Goal: Task Accomplishment & Management: Use online tool/utility

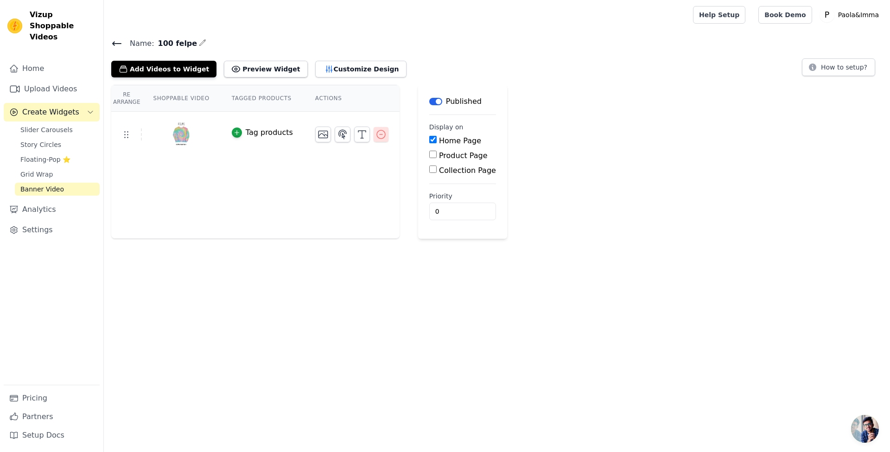
click at [375, 134] on icon "button" at bounding box center [380, 134] width 11 height 11
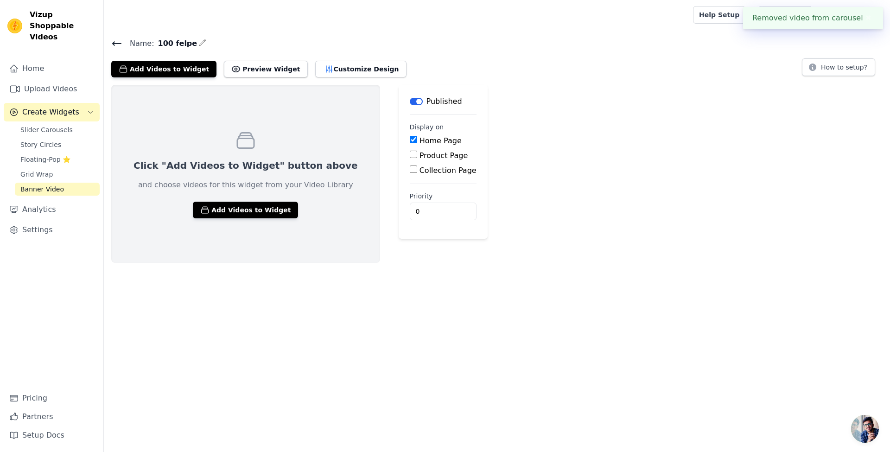
click at [410, 138] on input "Home Page" at bounding box center [413, 139] width 7 height 7
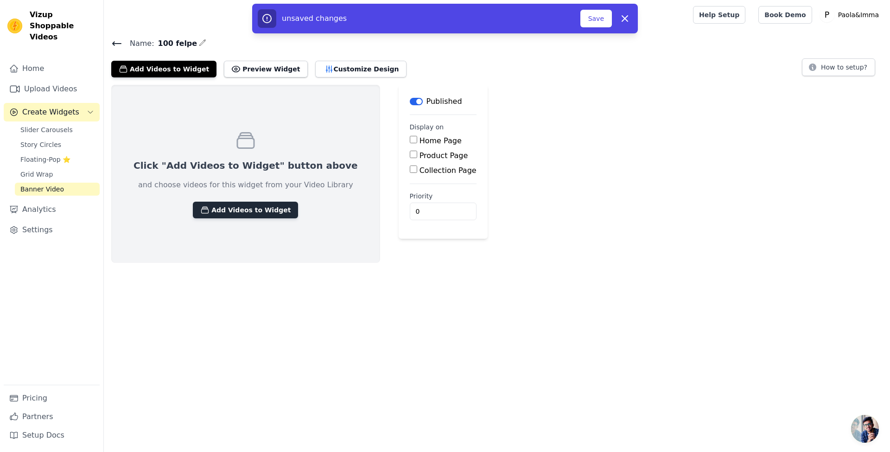
click at [249, 210] on button "Add Videos to Widget" at bounding box center [245, 210] width 105 height 17
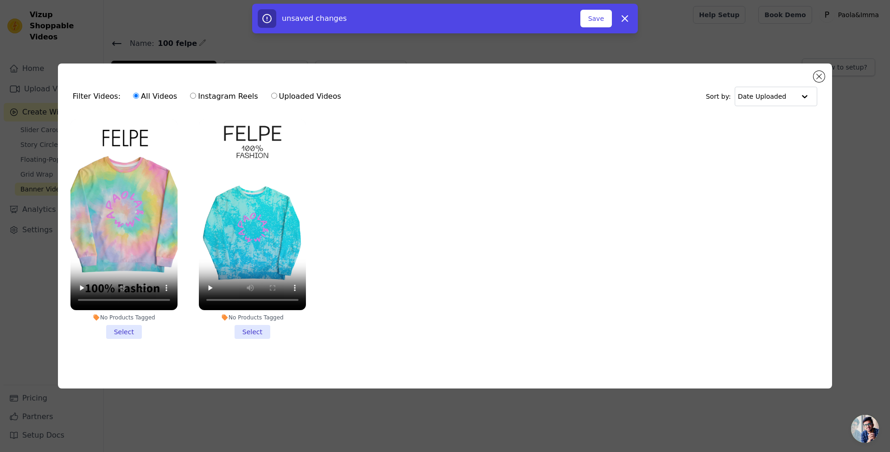
click at [779, 57] on div "Filter Videos: All Videos Instagram Reels Uploaded Videos Sort by: Date Uploade…" at bounding box center [445, 226] width 860 height 355
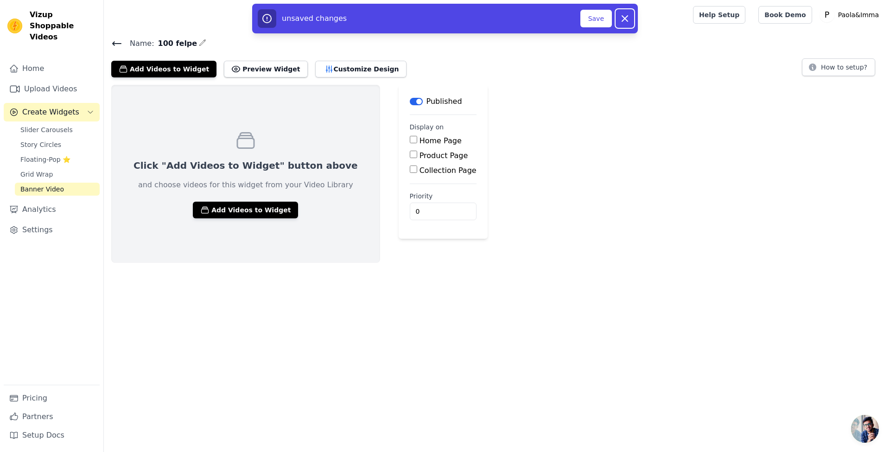
drag, startPoint x: 627, startPoint y: 15, endPoint x: 608, endPoint y: 21, distance: 19.6
click at [627, 15] on icon "button" at bounding box center [624, 18] width 11 height 11
checkbox input "true"
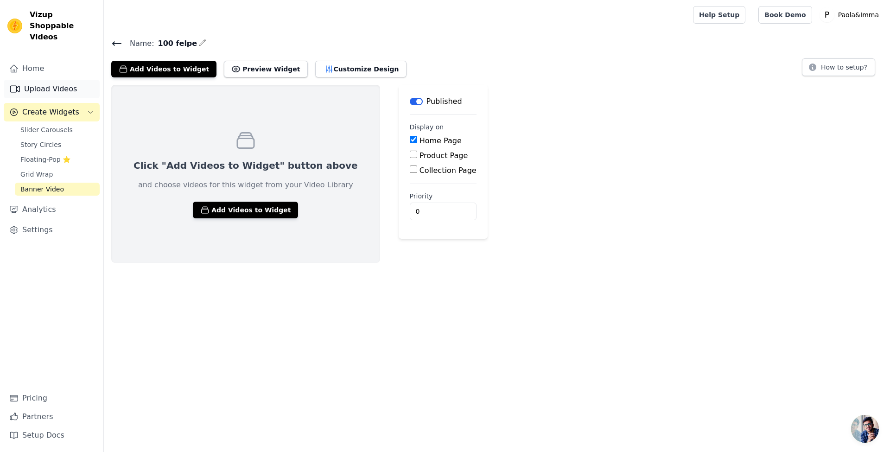
click at [21, 80] on link "Upload Videos" at bounding box center [52, 89] width 96 height 19
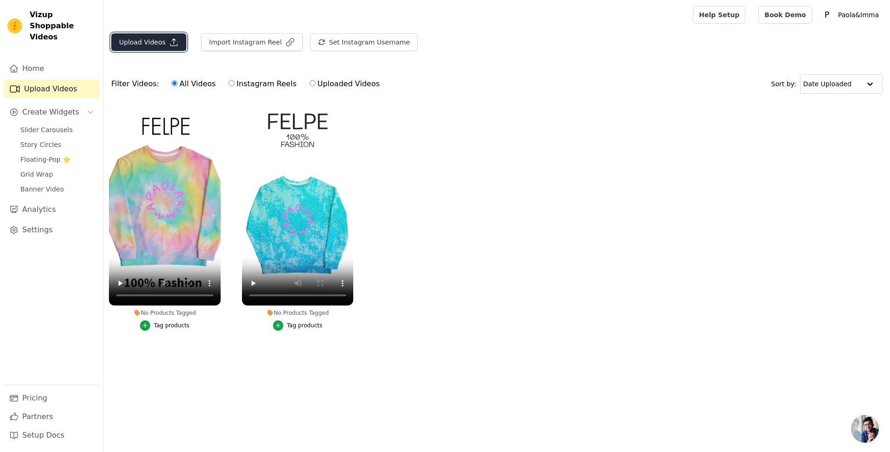
click at [156, 44] on button "Upload Videos" at bounding box center [148, 42] width 75 height 18
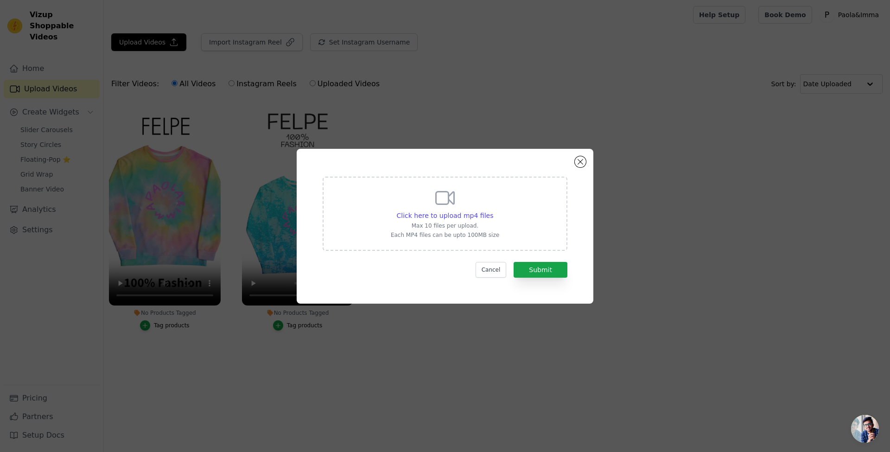
click at [449, 205] on icon at bounding box center [445, 198] width 22 height 22
click at [493, 210] on input "Click here to upload mp4 files Max 10 files per upload. Each MP4 files can be u…" at bounding box center [493, 210] width 0 height 0
type input "C:\fakepath\copy_522F9464-BFC4-4CBD-98C3-05CC24476223.mp4"
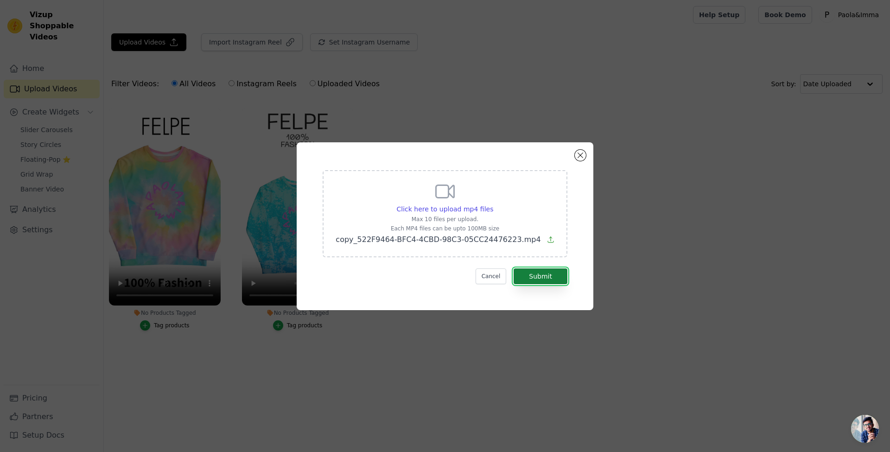
click at [542, 280] on button "Submit" at bounding box center [541, 276] width 54 height 16
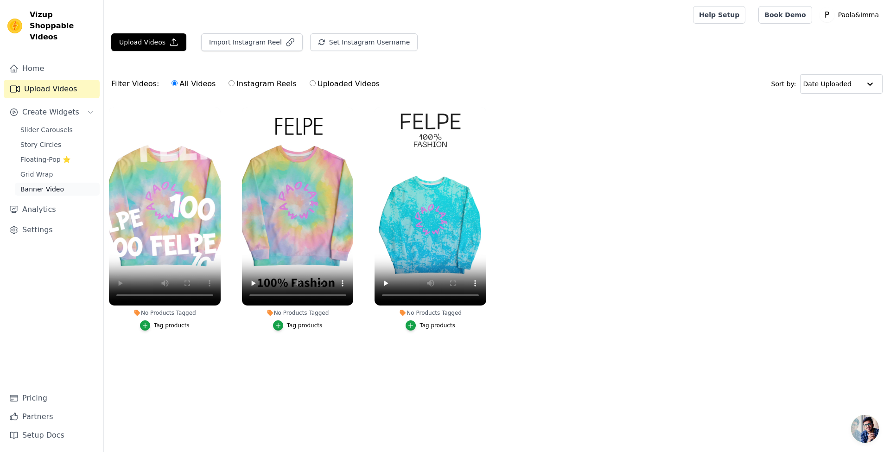
click at [44, 184] on span "Banner Video" at bounding box center [42, 188] width 44 height 9
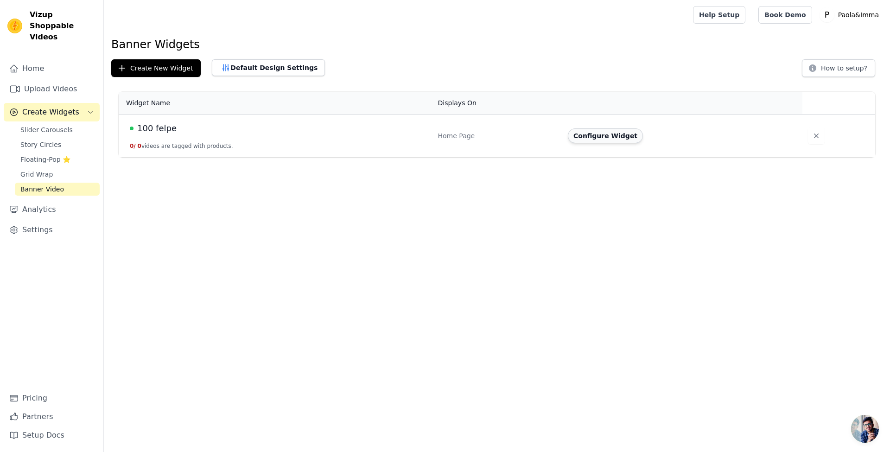
click at [594, 136] on button "Configure Widget" at bounding box center [605, 135] width 75 height 15
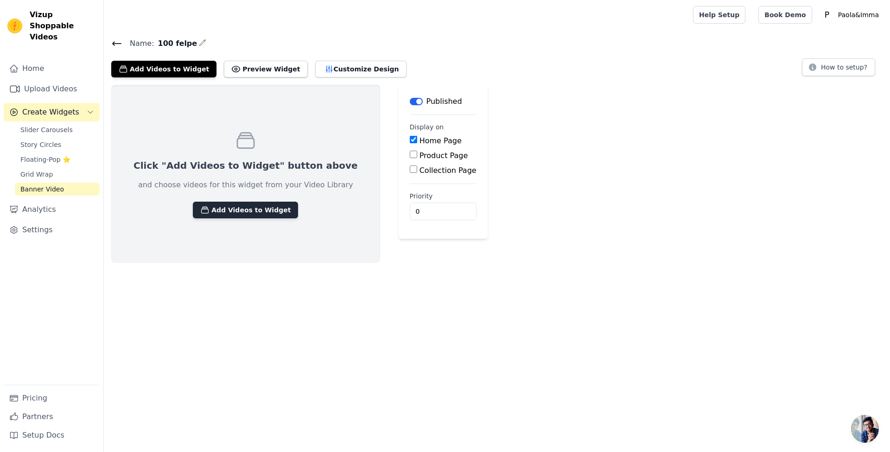
click at [254, 212] on button "Add Videos to Widget" at bounding box center [245, 210] width 105 height 17
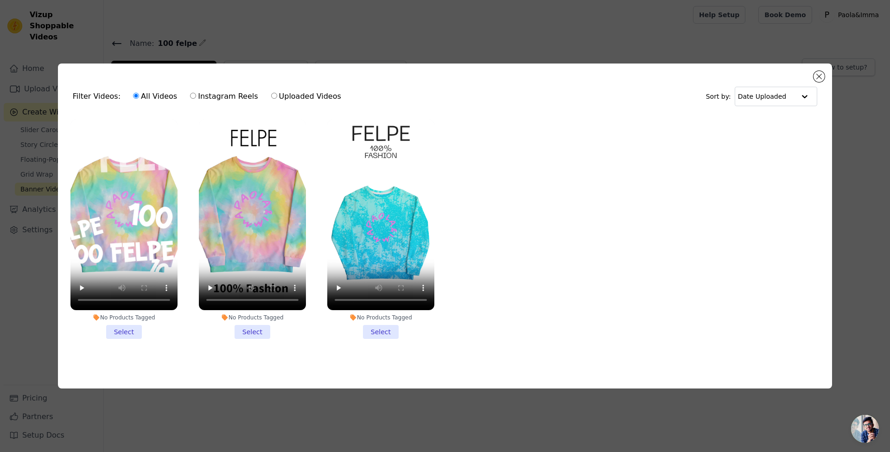
click at [116, 323] on li "No Products Tagged Select" at bounding box center [123, 229] width 107 height 219
click at [0, 0] on input "No Products Tagged Select" at bounding box center [0, 0] width 0 height 0
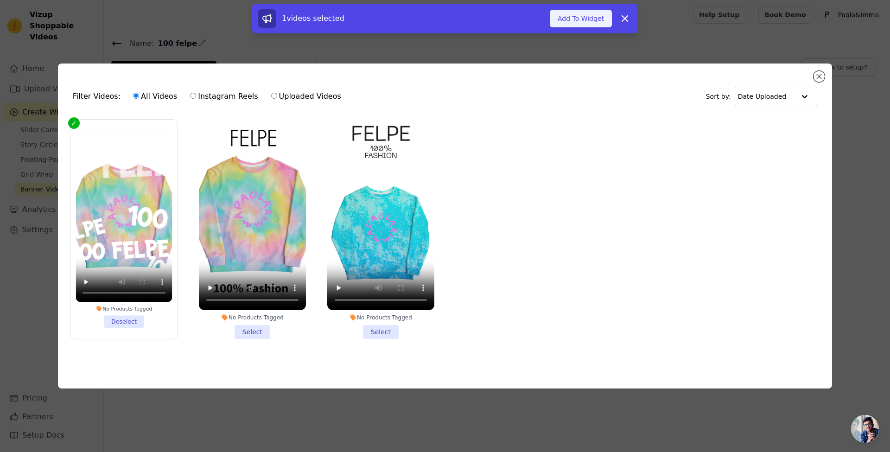
click at [580, 19] on button "Add To Widget" at bounding box center [581, 19] width 62 height 18
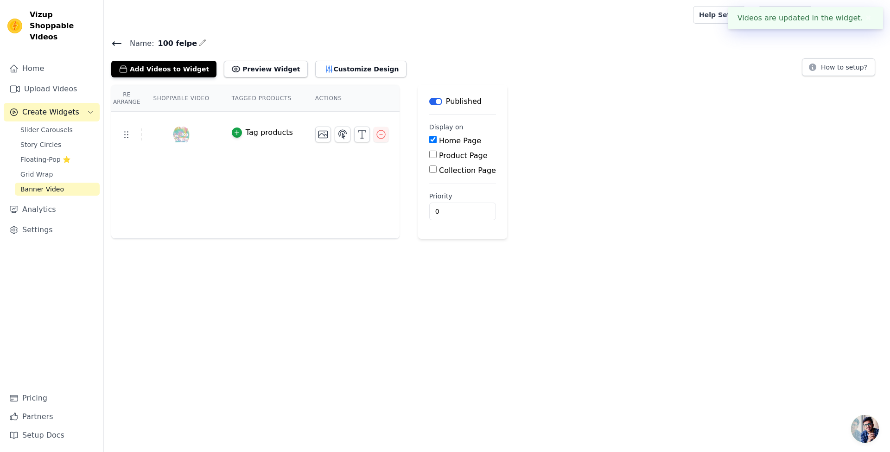
click at [869, 15] on button "✖" at bounding box center [868, 18] width 11 height 11
click at [375, 135] on icon "button" at bounding box center [380, 134] width 11 height 11
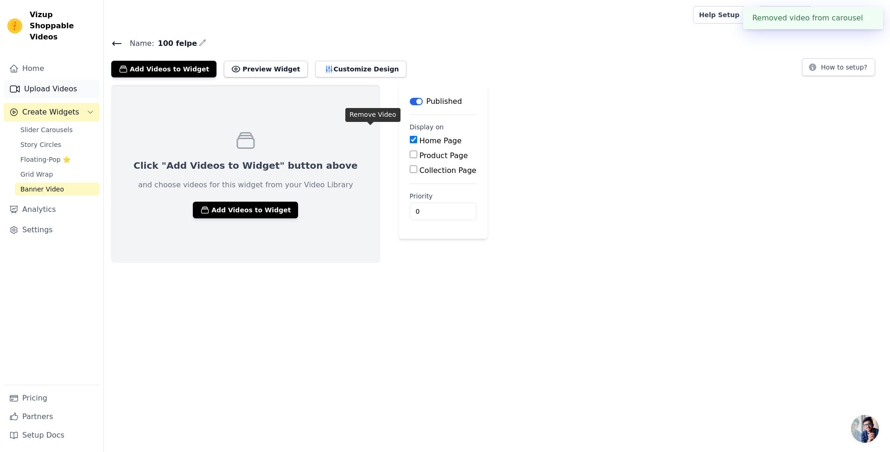
click at [38, 80] on link "Upload Videos" at bounding box center [52, 89] width 96 height 19
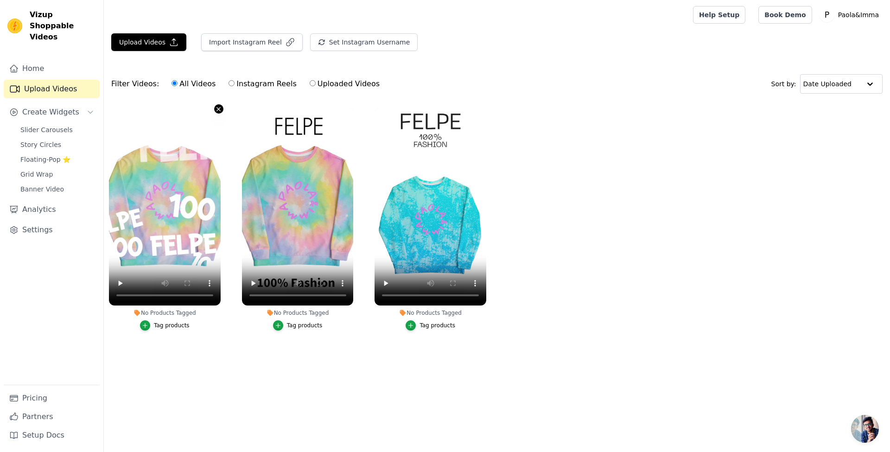
click at [217, 110] on icon "button" at bounding box center [218, 109] width 7 height 7
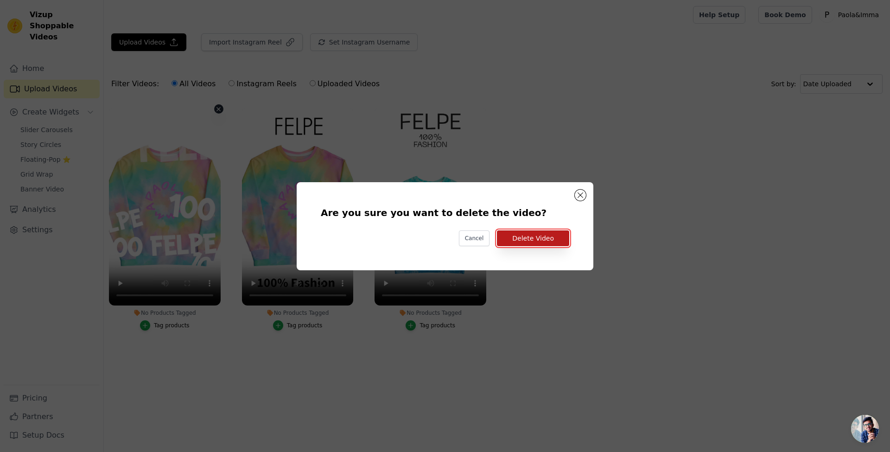
click at [522, 236] on button "Delete Video" at bounding box center [533, 238] width 72 height 16
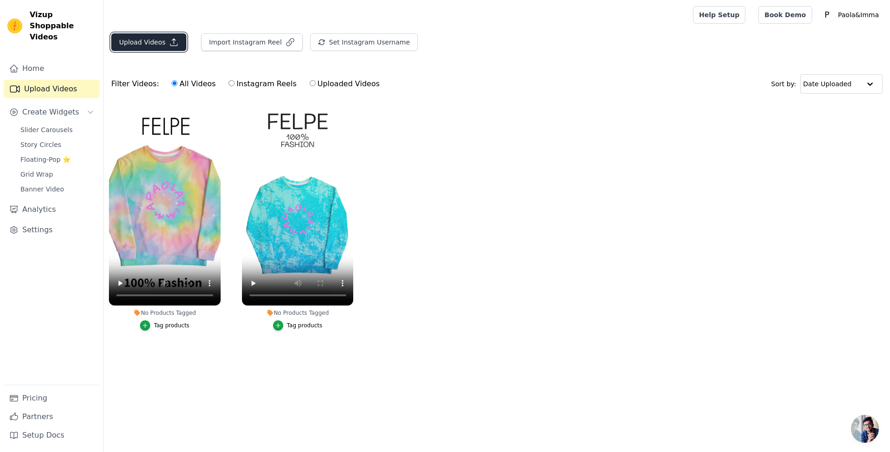
click at [139, 37] on button "Upload Videos" at bounding box center [148, 42] width 75 height 18
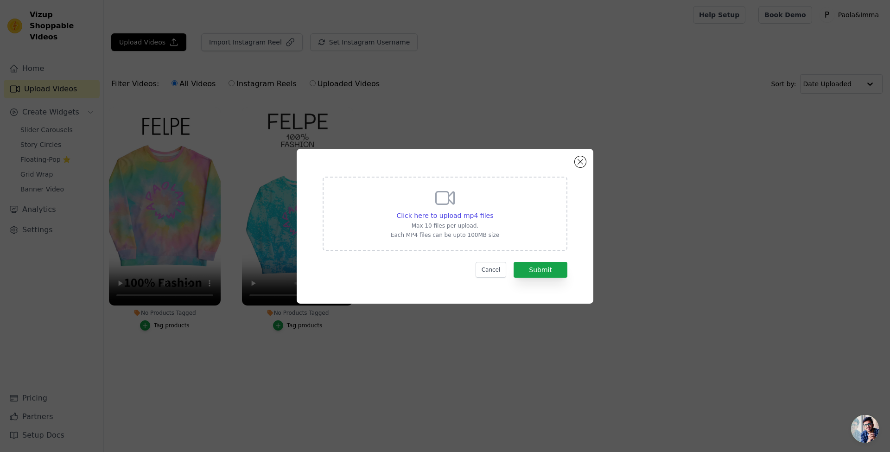
click at [450, 210] on div "Click here to upload mp4 files Max 10 files per upload. Each MP4 files can be u…" at bounding box center [445, 213] width 108 height 52
click at [493, 210] on input "Click here to upload mp4 files Max 10 files per upload. Each MP4 files can be u…" at bounding box center [493, 210] width 0 height 0
type input "C:\fakepath\copy_800215DE-A704-4005-ABC7-E76652365BFA.mp4"
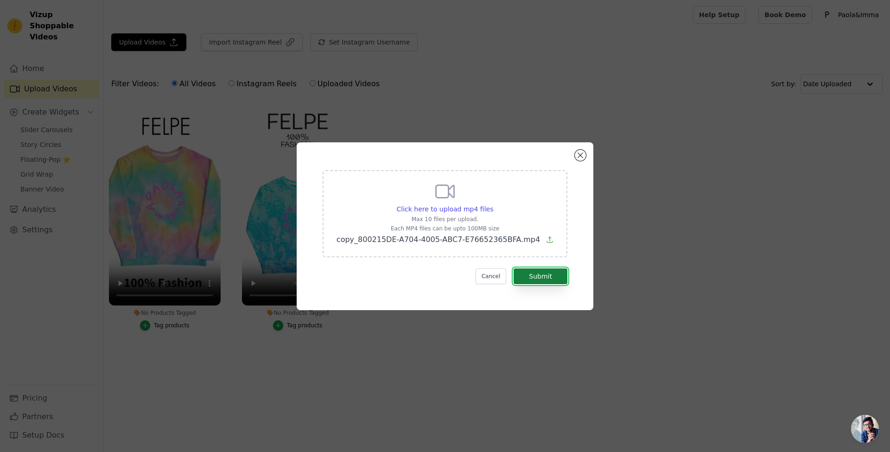
click at [537, 273] on button "Submit" at bounding box center [541, 276] width 54 height 16
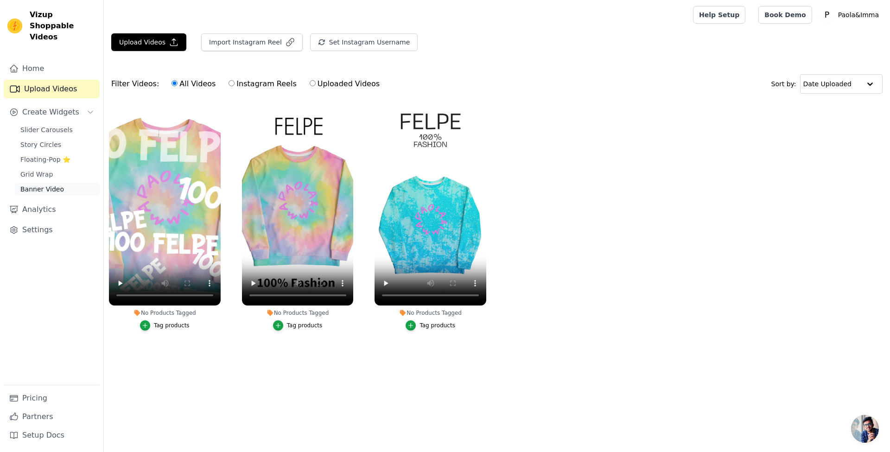
click at [36, 184] on span "Banner Video" at bounding box center [42, 188] width 44 height 9
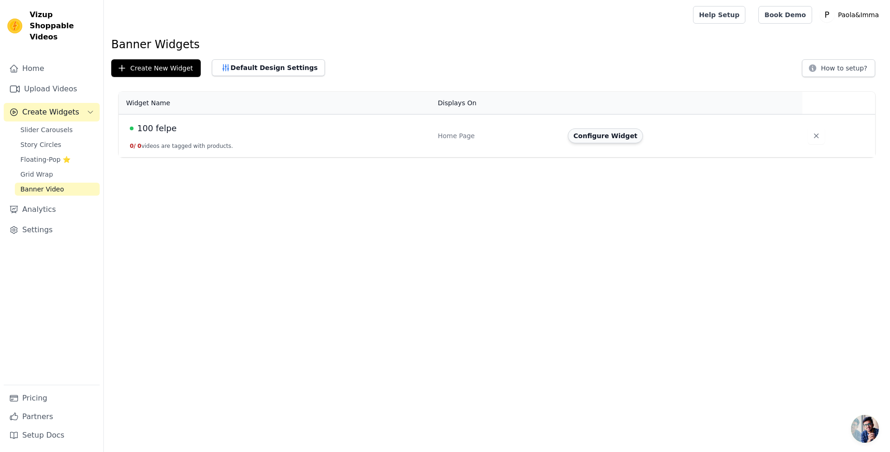
click at [604, 131] on button "Configure Widget" at bounding box center [605, 135] width 75 height 15
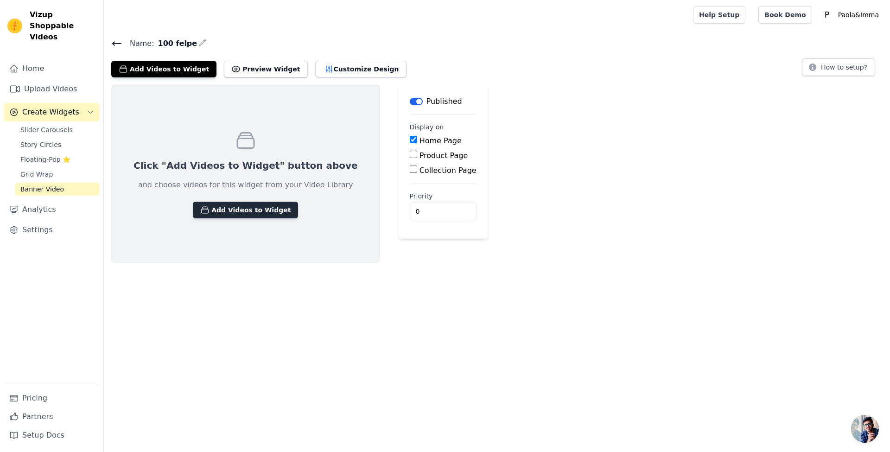
click at [253, 209] on button "Add Videos to Widget" at bounding box center [245, 210] width 105 height 17
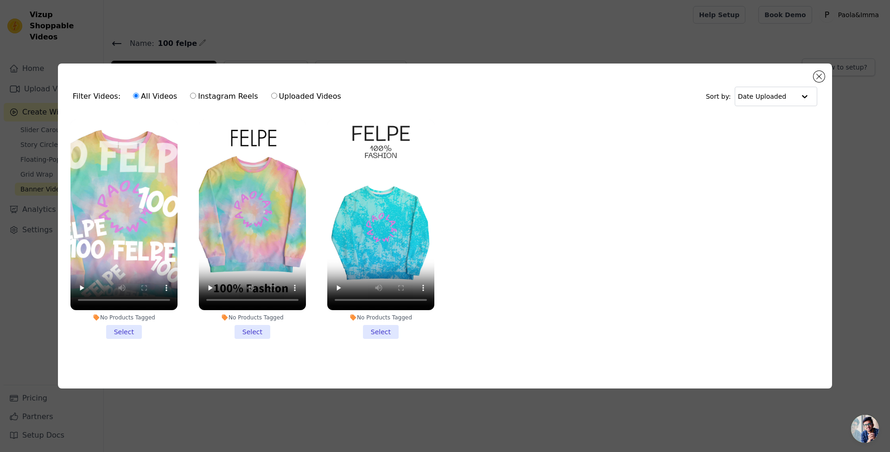
click at [112, 329] on li "No Products Tagged Select" at bounding box center [123, 229] width 107 height 219
click at [0, 0] on input "No Products Tagged Select" at bounding box center [0, 0] width 0 height 0
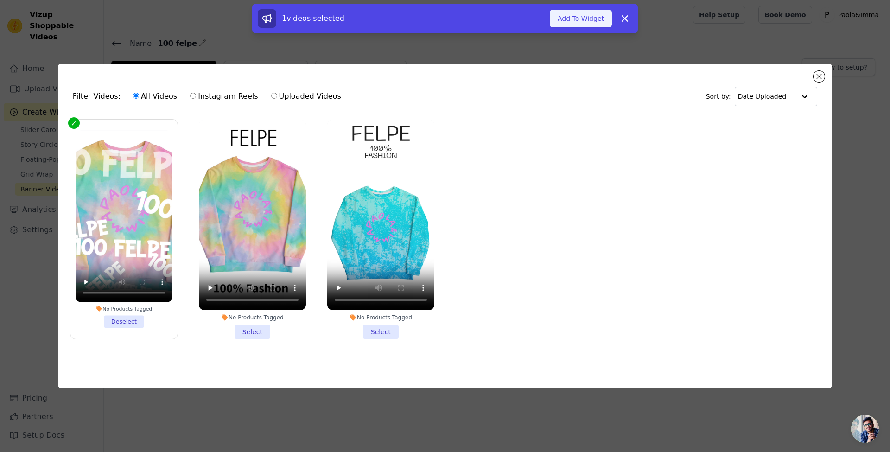
click at [577, 20] on button "Add To Widget" at bounding box center [581, 19] width 62 height 18
